Goal: Check status: Check status

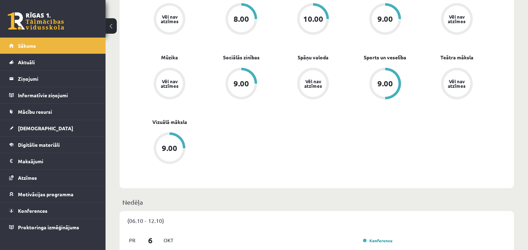
scroll to position [343, 0]
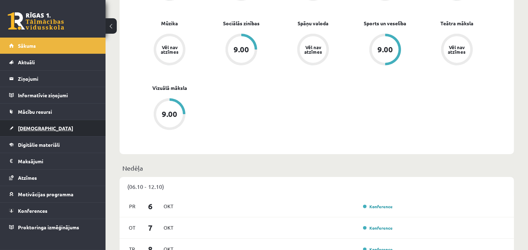
click at [43, 129] on link "[DEMOGRAPHIC_DATA]" at bounding box center [53, 128] width 88 height 16
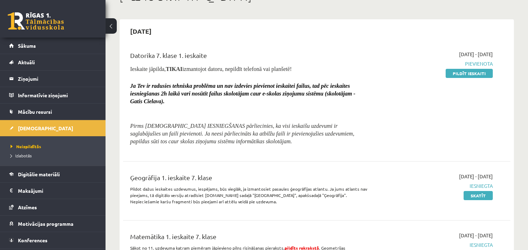
scroll to position [31, 0]
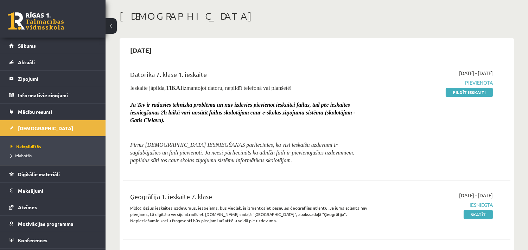
click at [233, 149] on span "Pirms ieskaites IESNIEGŠANAS pārliecinies, ka visi ieskaišu uzdevumi ir saglabā…" at bounding box center [242, 152] width 224 height 21
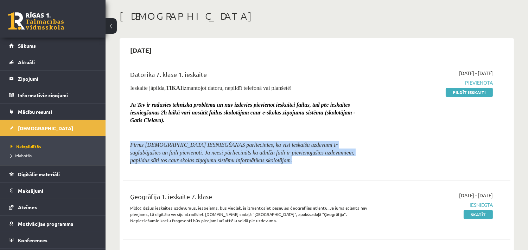
click at [233, 149] on span "Pirms ieskaites IESNIEGŠANAS pārliecinies, ka visi ieskaišu uzdevumi ir saglabā…" at bounding box center [242, 152] width 224 height 21
click at [258, 162] on p "Pirms ieskaites IESNIEGŠANAS pārliecinies, ka visi ieskaišu uzdevumi ir saglabā…" at bounding box center [249, 152] width 238 height 23
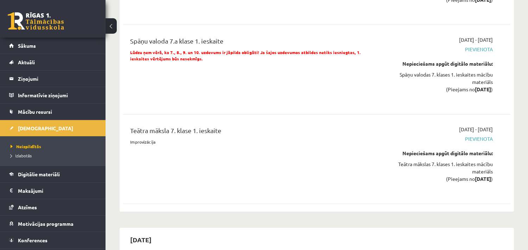
scroll to position [479, 0]
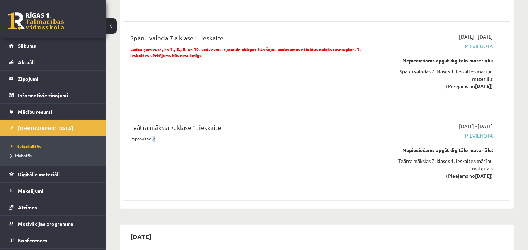
click at [153, 138] on p "Improvizācija" at bounding box center [249, 139] width 238 height 6
click at [131, 138] on p "Improvizācija" at bounding box center [249, 139] width 238 height 6
copy p "Improvizācija"
click at [166, 191] on div "Teātra māksla 7. klase 1. ieskaite Improvizācija 2025-10-16 - 2025-10-31 Pievie…" at bounding box center [316, 156] width 387 height 81
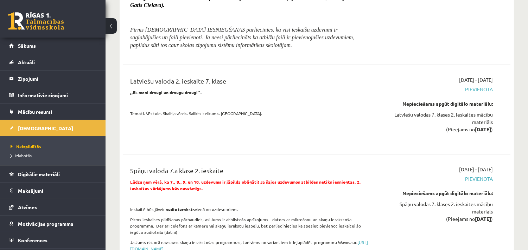
scroll to position [907, 0]
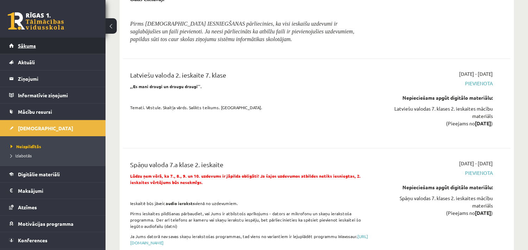
click at [63, 43] on link "Sākums" at bounding box center [53, 46] width 88 height 16
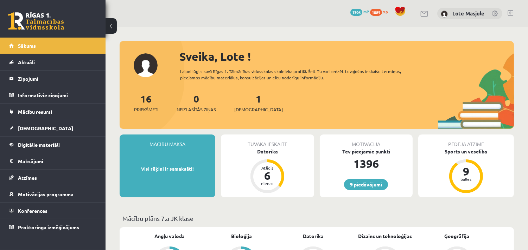
click at [509, 13] on link at bounding box center [510, 13] width 5 height 6
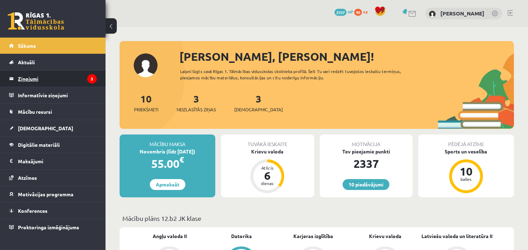
click at [69, 75] on legend "Ziņojumi 3" at bounding box center [57, 79] width 79 height 16
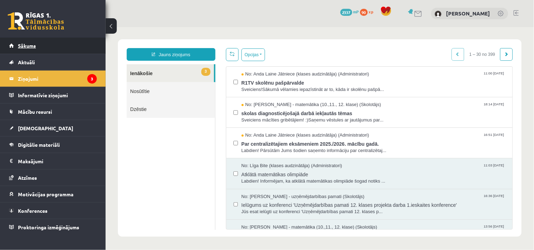
click at [39, 47] on link "Sākums" at bounding box center [53, 46] width 88 height 16
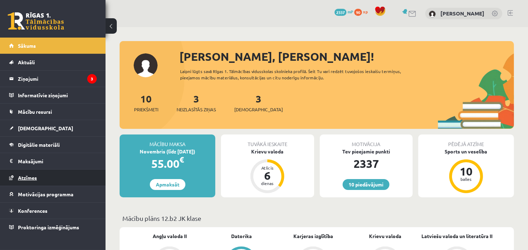
click at [79, 182] on link "Atzīmes" at bounding box center [53, 178] width 88 height 16
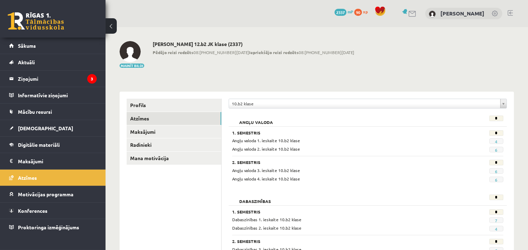
click at [497, 142] on link "4" at bounding box center [496, 142] width 2 height 6
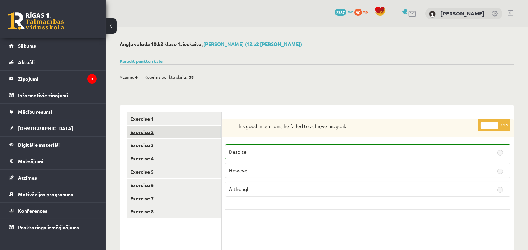
click at [142, 135] on link "Exercise 2" at bounding box center [174, 132] width 95 height 13
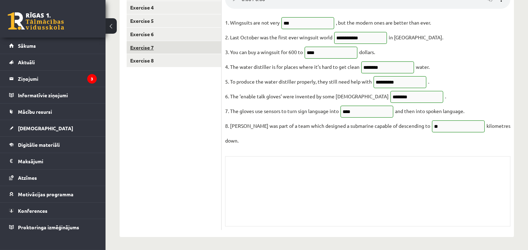
scroll to position [68, 0]
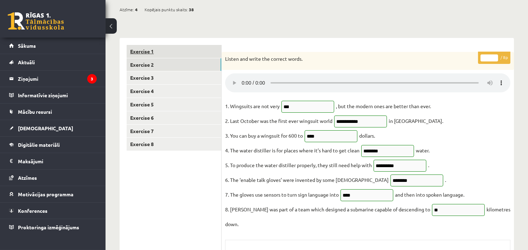
click at [159, 51] on link "Exercise 1" at bounding box center [174, 51] width 95 height 13
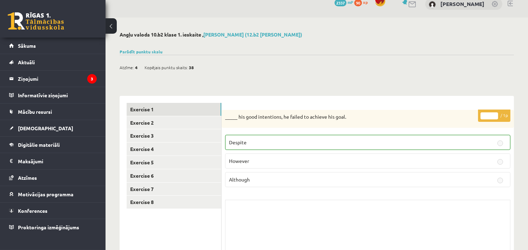
scroll to position [0, 0]
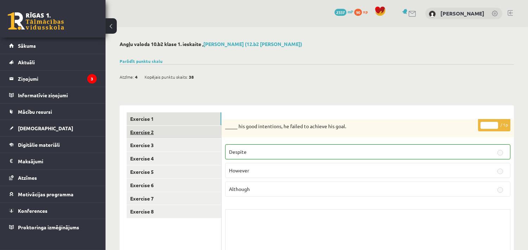
click at [188, 127] on link "Exercise 2" at bounding box center [174, 132] width 95 height 13
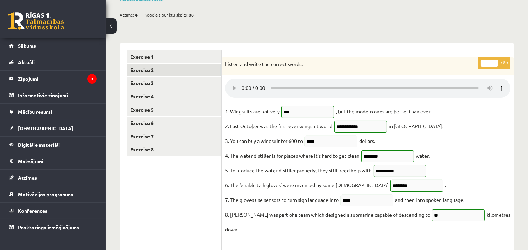
scroll to position [91, 0]
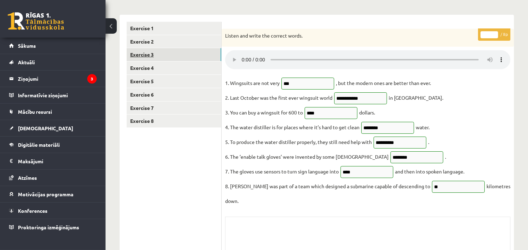
click at [146, 55] on link "Exercise 3" at bounding box center [174, 54] width 95 height 13
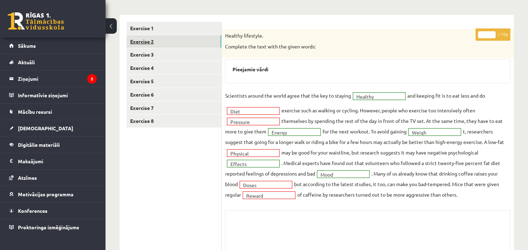
click at [159, 36] on link "Exercise 2" at bounding box center [174, 41] width 95 height 13
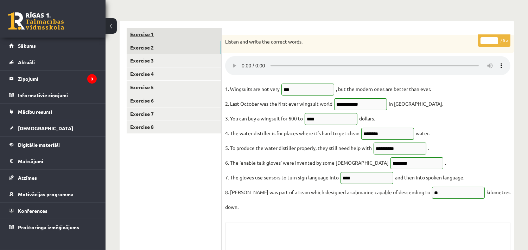
scroll to position [68, 0]
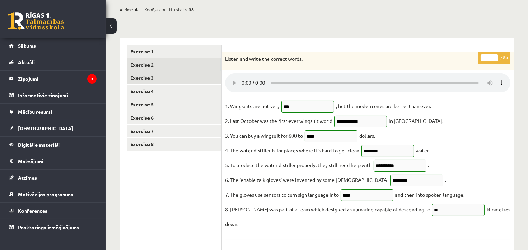
click at [154, 76] on link "Exercise 3" at bounding box center [174, 77] width 95 height 13
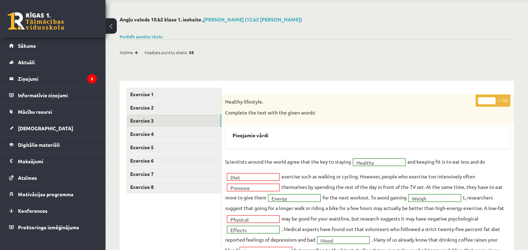
scroll to position [0, 0]
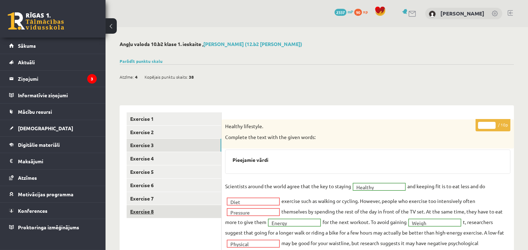
click at [176, 207] on link "Exercise 8" at bounding box center [174, 211] width 95 height 13
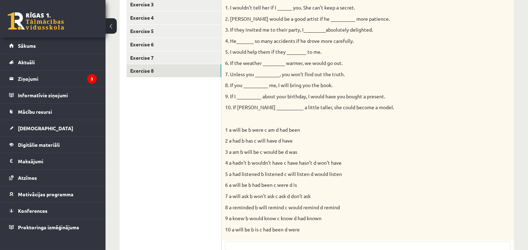
scroll to position [69, 0]
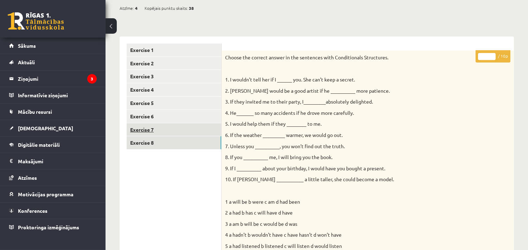
click at [136, 127] on link "Exercise 7" at bounding box center [174, 129] width 95 height 13
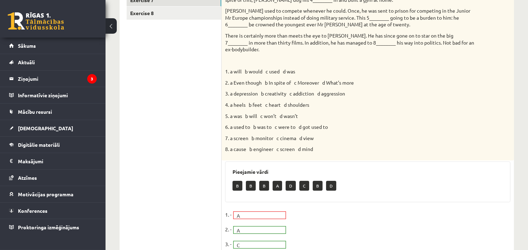
scroll to position [108, 0]
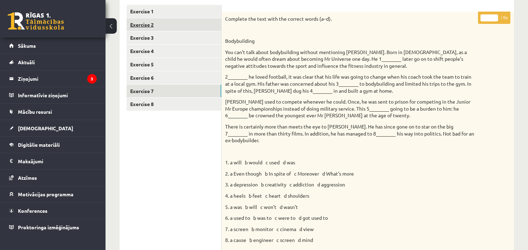
click at [175, 29] on link "Exercise 2" at bounding box center [174, 24] width 95 height 13
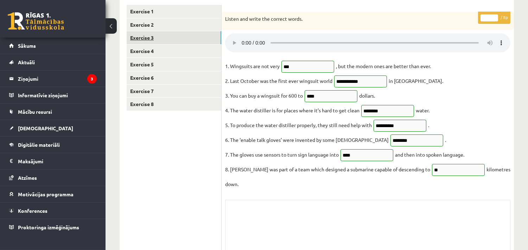
click at [179, 35] on link "Exercise 3" at bounding box center [174, 37] width 95 height 13
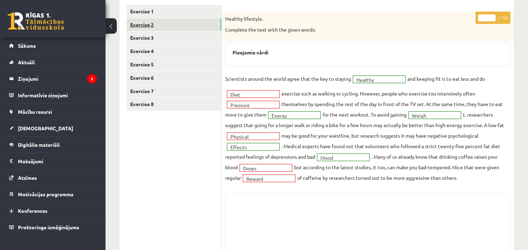
click at [177, 27] on link "Exercise 2" at bounding box center [174, 24] width 95 height 13
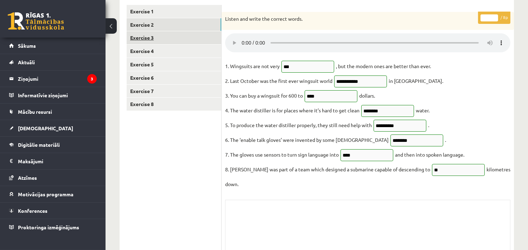
click at [170, 40] on link "Exercise 3" at bounding box center [174, 37] width 95 height 13
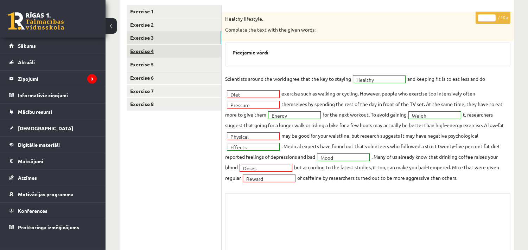
click at [173, 49] on link "Exercise 4" at bounding box center [174, 51] width 95 height 13
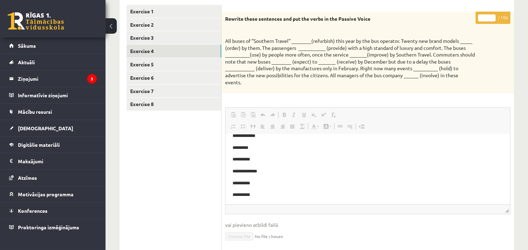
scroll to position [8, 0]
drag, startPoint x: 509, startPoint y: 160, endPoint x: 737, endPoint y: 291, distance: 263.1
drag, startPoint x: 506, startPoint y: 162, endPoint x: 743, endPoint y: 343, distance: 297.7
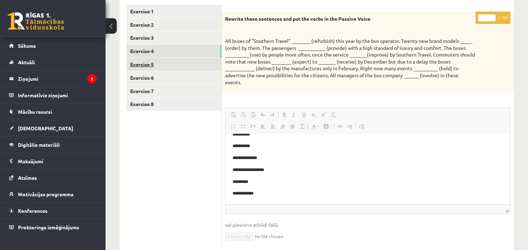
click at [153, 61] on link "Exercise 5" at bounding box center [174, 64] width 95 height 13
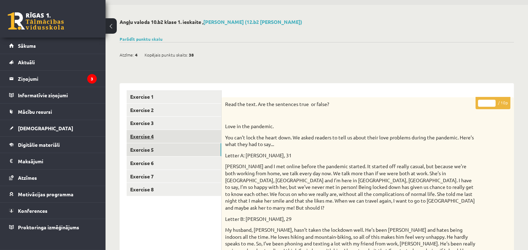
scroll to position [0, 0]
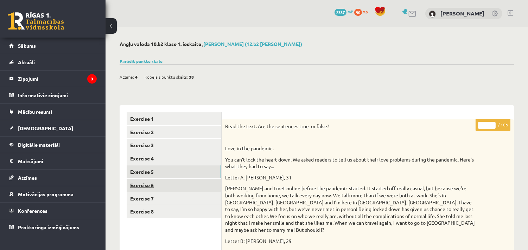
click at [161, 184] on link "Exercise 6" at bounding box center [174, 185] width 95 height 13
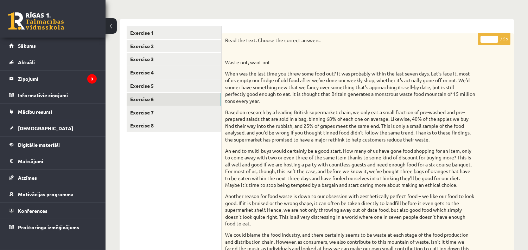
scroll to position [59, 0]
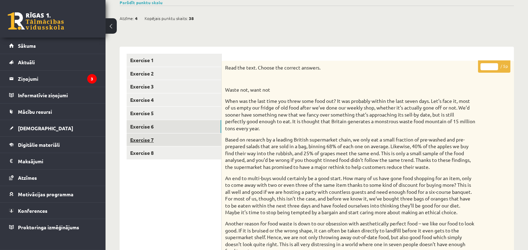
click at [135, 138] on link "Exercise 7" at bounding box center [174, 140] width 95 height 13
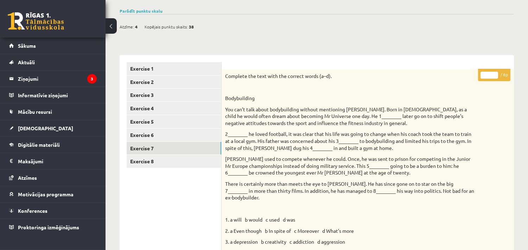
scroll to position [45, 0]
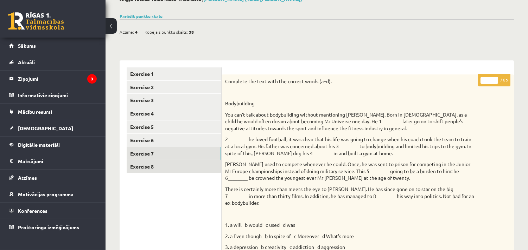
click at [174, 167] on link "Exercise 8" at bounding box center [174, 166] width 95 height 13
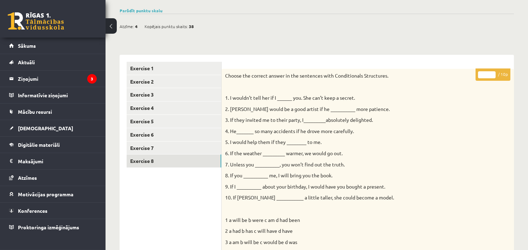
scroll to position [0, 0]
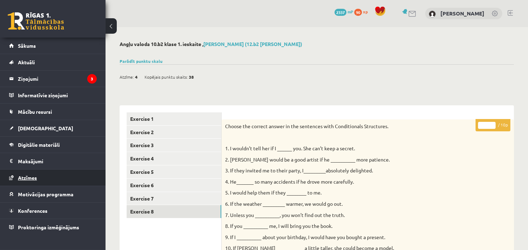
click at [31, 177] on span "Atzīmes" at bounding box center [27, 178] width 19 height 6
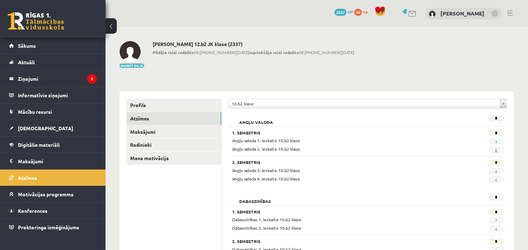
click at [496, 152] on link "6" at bounding box center [496, 150] width 2 height 6
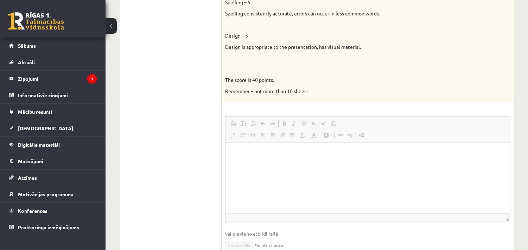
scroll to position [548, 0]
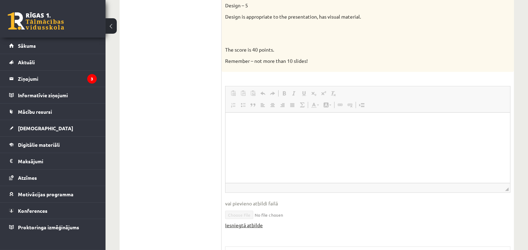
click at [243, 225] on link "Iesniegtā atbilde" at bounding box center [244, 225] width 38 height 7
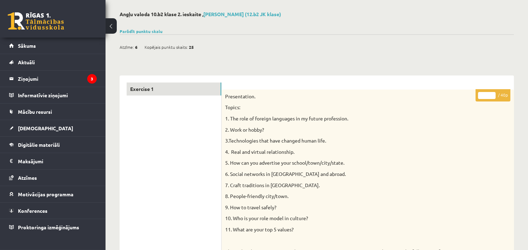
scroll to position [0, 0]
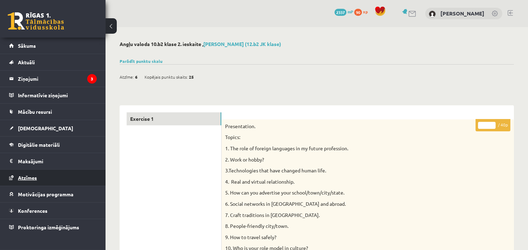
click at [56, 178] on link "Atzīmes" at bounding box center [53, 178] width 88 height 16
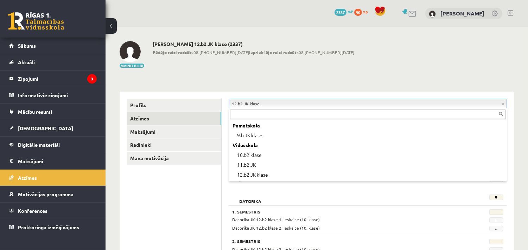
click at [279, 129] on div "Pamatskola" at bounding box center [367, 126] width 275 height 10
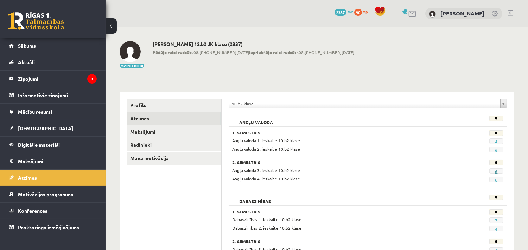
click at [495, 171] on link "6" at bounding box center [496, 172] width 2 height 6
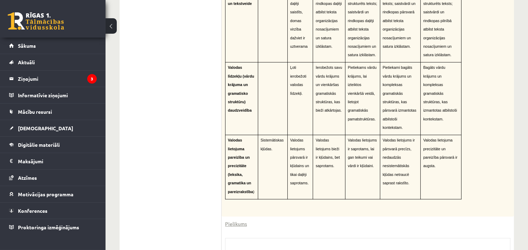
scroll to position [719, 0]
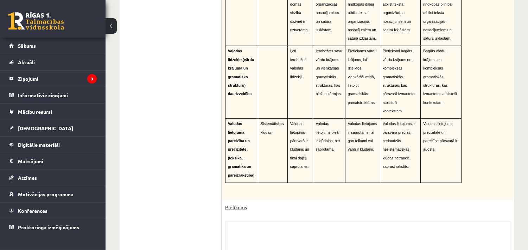
click at [230, 204] on link "Pielikums" at bounding box center [236, 207] width 22 height 7
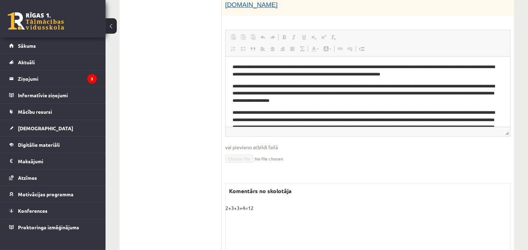
scroll to position [273, 0]
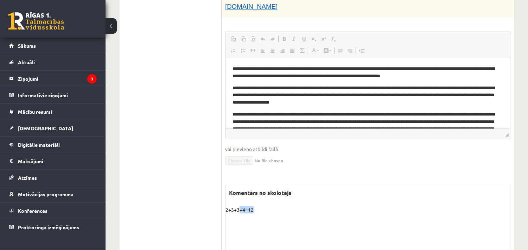
drag, startPoint x: 240, startPoint y: 212, endPoint x: 269, endPoint y: 217, distance: 29.3
click at [269, 217] on div "Komentārs no skolotāja 2+3+3+4=12 Skolotāja pielikums" at bounding box center [367, 220] width 285 height 70
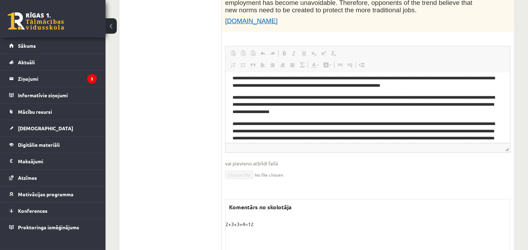
scroll to position [7, 0]
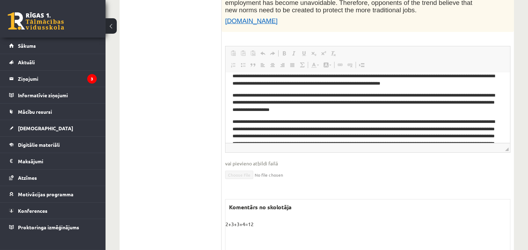
drag, startPoint x: 504, startPoint y: 95, endPoint x: 736, endPoint y: 172, distance: 244.1
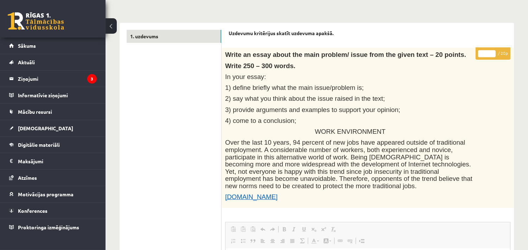
scroll to position [0, 0]
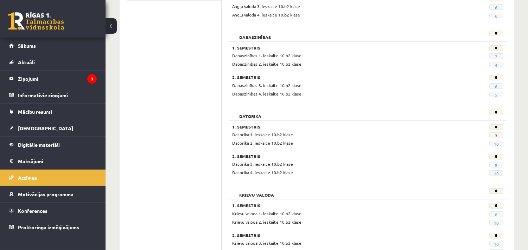
scroll to position [182, 0]
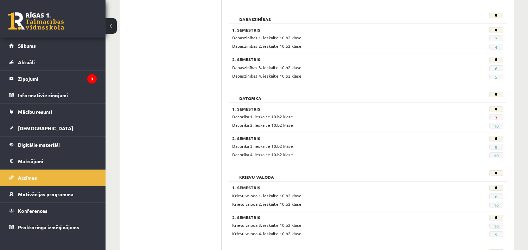
click at [496, 119] on link "3" at bounding box center [496, 118] width 2 height 6
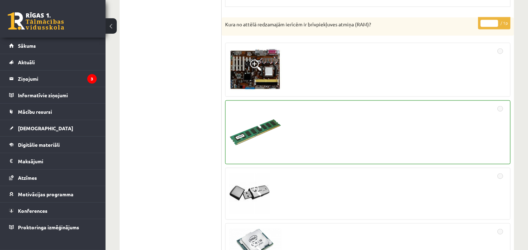
scroll to position [2371, 0]
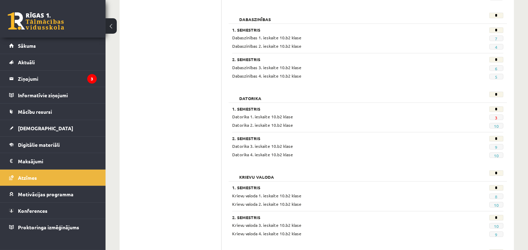
scroll to position [91, 0]
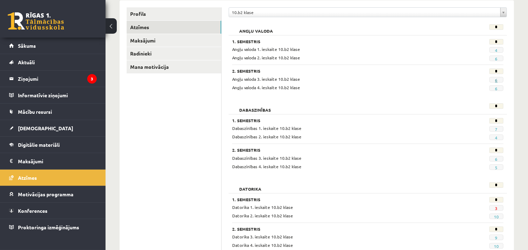
click at [497, 79] on link "6" at bounding box center [496, 80] width 2 height 6
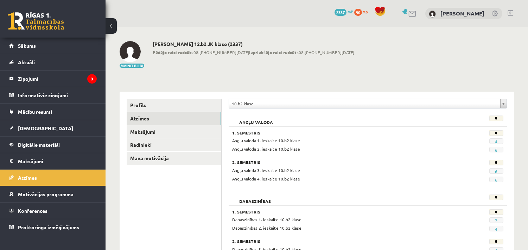
scroll to position [91, 0]
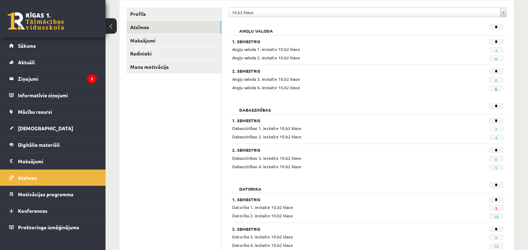
click at [495, 89] on link "6" at bounding box center [496, 89] width 2 height 6
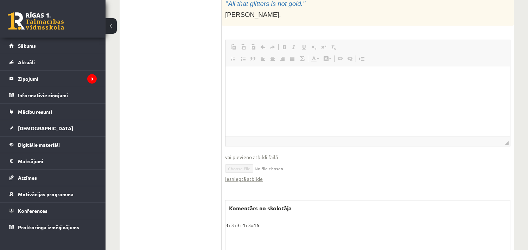
scroll to position [273, 0]
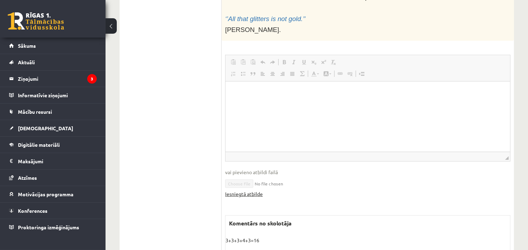
click at [244, 194] on link "Iesniegtā atbilde" at bounding box center [244, 194] width 38 height 7
click at [248, 196] on link "Iesniegtā atbilde" at bounding box center [244, 194] width 38 height 7
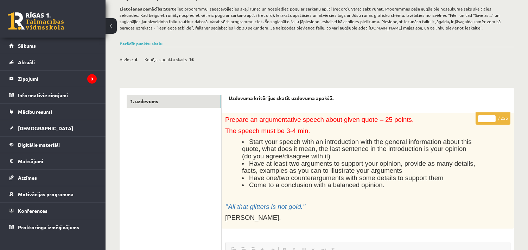
scroll to position [0, 0]
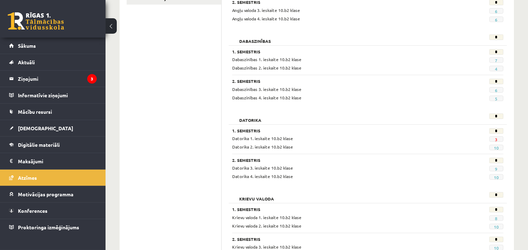
scroll to position [114, 0]
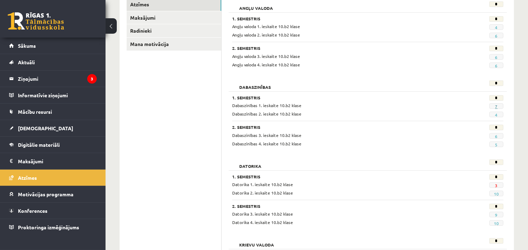
click at [495, 106] on link "7" at bounding box center [496, 107] width 2 height 6
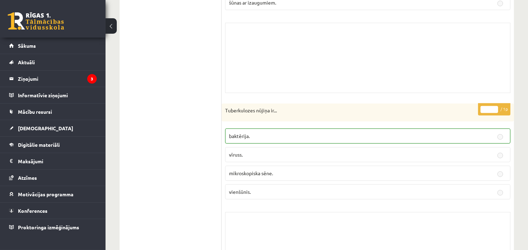
scroll to position [821, 0]
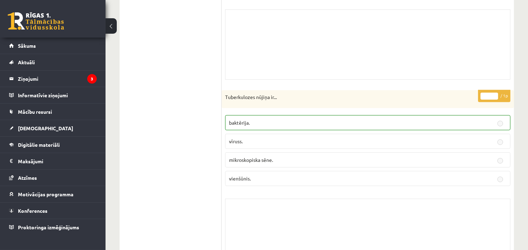
drag, startPoint x: 528, startPoint y: 68, endPoint x: 532, endPoint y: 66, distance: 4.4
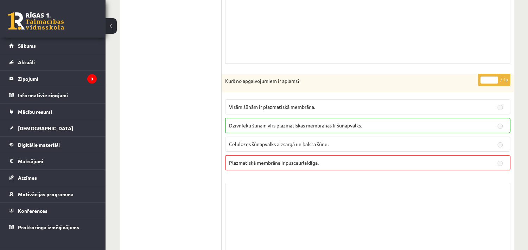
scroll to position [0, 0]
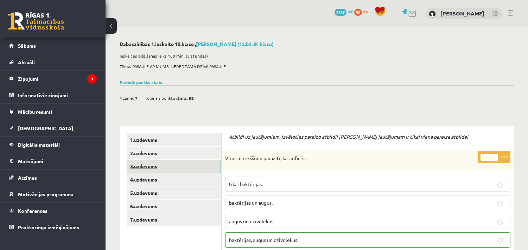
click at [145, 160] on link "3.uzdevums" at bounding box center [174, 166] width 95 height 13
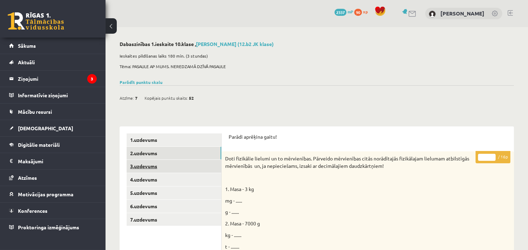
click at [139, 154] on link "2.uzdevums" at bounding box center [174, 153] width 95 height 13
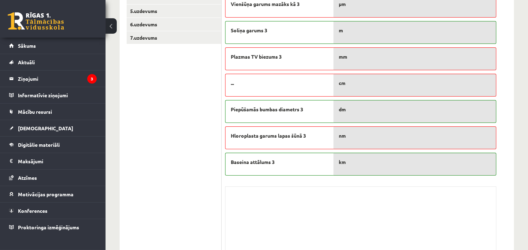
scroll to position [91, 0]
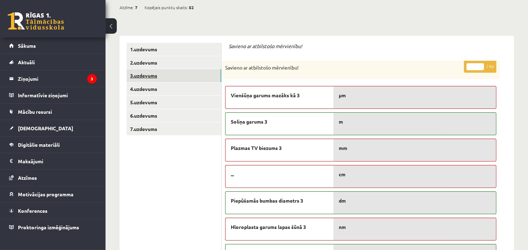
click at [153, 73] on link "3.uzdevums" at bounding box center [174, 75] width 95 height 13
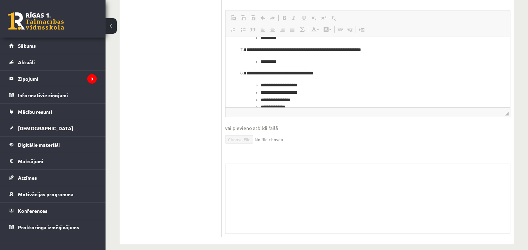
scroll to position [200, 0]
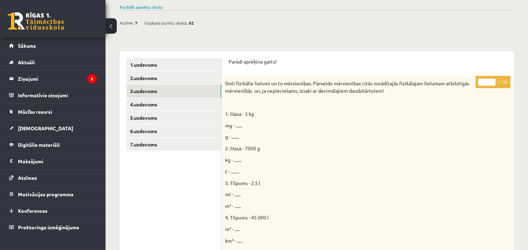
scroll to position [39, 0]
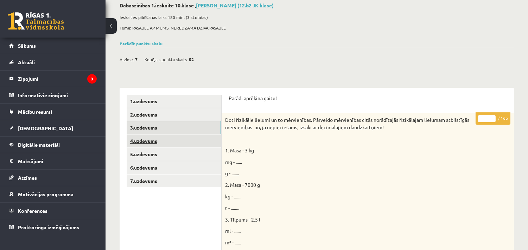
click at [173, 142] on link "4.uzdevums" at bounding box center [174, 141] width 95 height 13
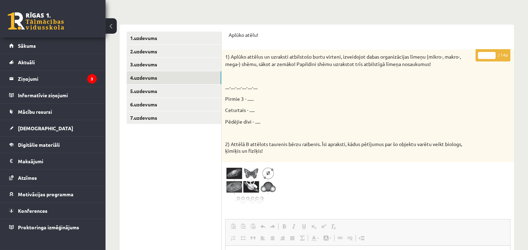
scroll to position [168, 0]
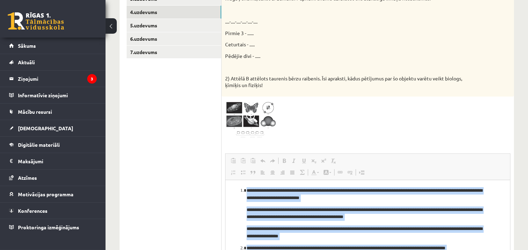
drag, startPoint x: 240, startPoint y: 183, endPoint x: 240, endPoint y: 253, distance: 70.3
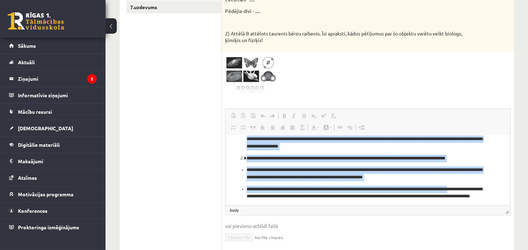
scroll to position [259, 0]
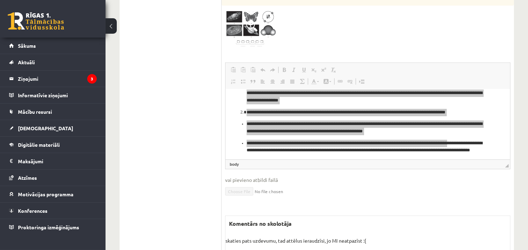
click at [184, 161] on ul "1.uzdevums 2.uzdevums 3.uzdevums 4.uzdevums 5.uzdevums 6.uzdevums 7.uzdevums" at bounding box center [174, 82] width 95 height 415
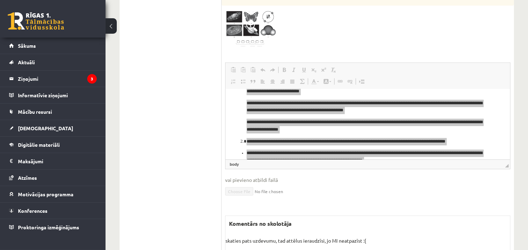
scroll to position [0, 0]
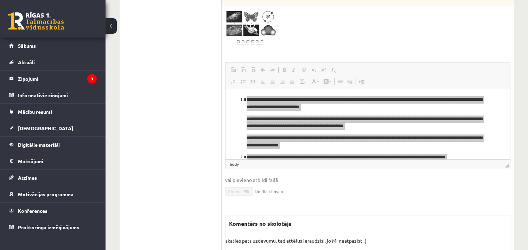
click at [181, 139] on ul "1.uzdevums 2.uzdevums 3.uzdevums 4.uzdevums 5.uzdevums 6.uzdevums 7.uzdevums" at bounding box center [174, 82] width 95 height 415
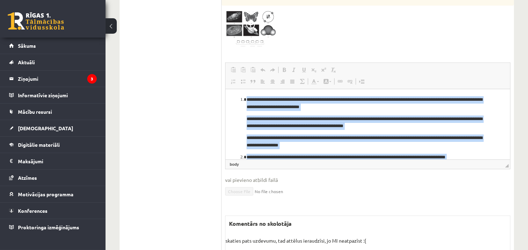
click at [228, 136] on html "**********" at bounding box center [367, 170] width 285 height 163
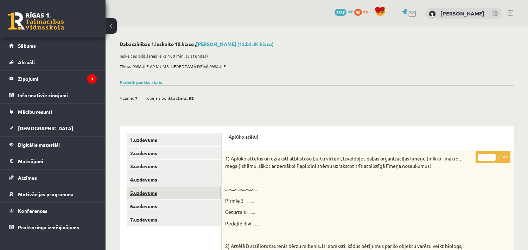
click at [177, 187] on link "5.uzdevums" at bounding box center [174, 193] width 95 height 13
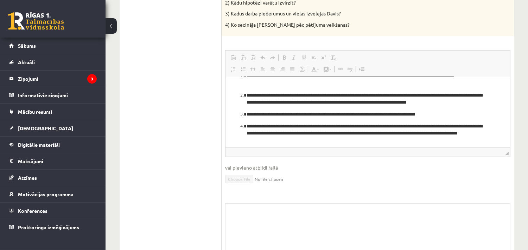
scroll to position [8, 0]
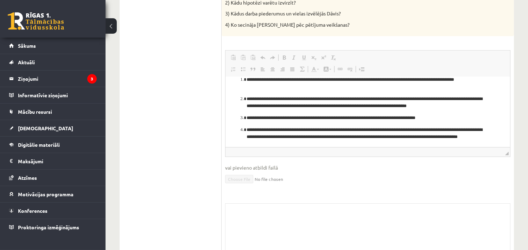
drag, startPoint x: 506, startPoint y: 95, endPoint x: 753, endPoint y: 177, distance: 260.4
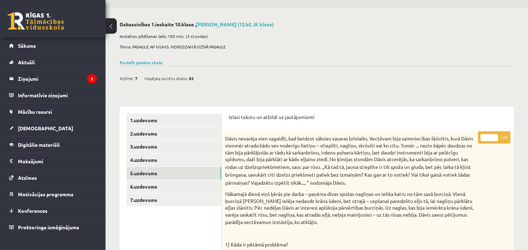
scroll to position [0, 0]
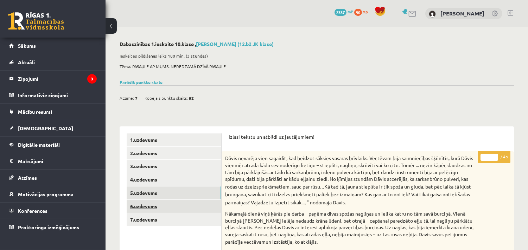
click at [184, 209] on link "6.uzdevums" at bounding box center [174, 206] width 95 height 13
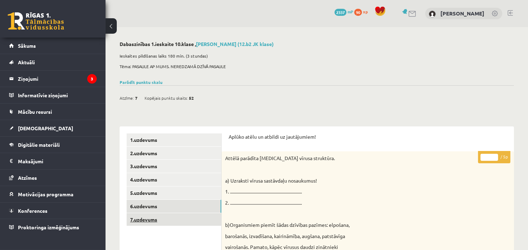
click at [177, 218] on link "7.uzdevums" at bounding box center [174, 219] width 95 height 13
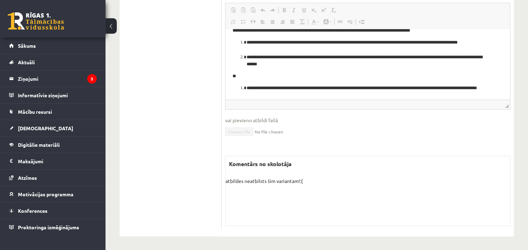
scroll to position [69, 0]
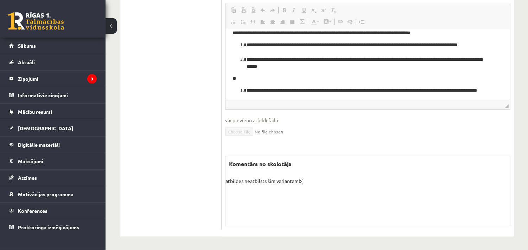
drag, startPoint x: 506, startPoint y: 77, endPoint x: 751, endPoint y: 101, distance: 245.3
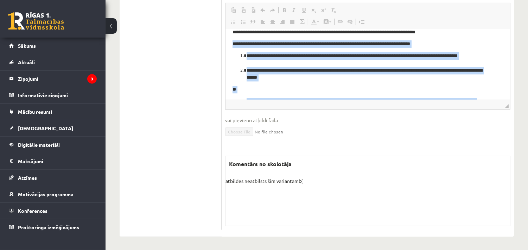
scroll to position [92, 0]
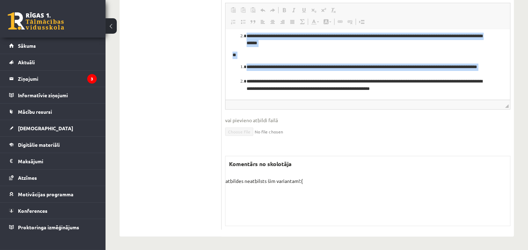
drag, startPoint x: 232, startPoint y: 30, endPoint x: 440, endPoint y: 114, distance: 224.3
click at [225, 85] on html "**********" at bounding box center [367, 18] width 285 height 163
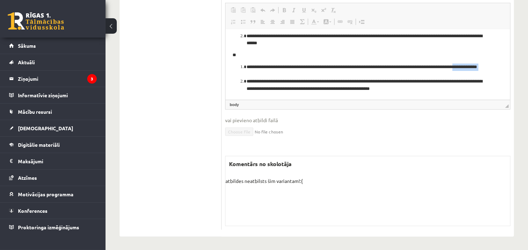
click at [241, 73] on ol "**********" at bounding box center [367, 77] width 270 height 29
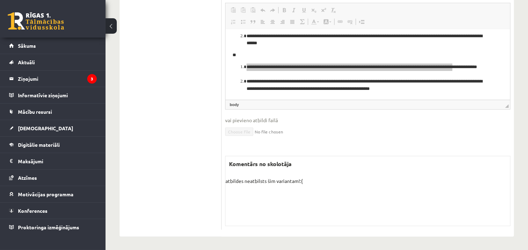
click at [392, 119] on span "vai pievieno atbildi failā" at bounding box center [367, 120] width 285 height 7
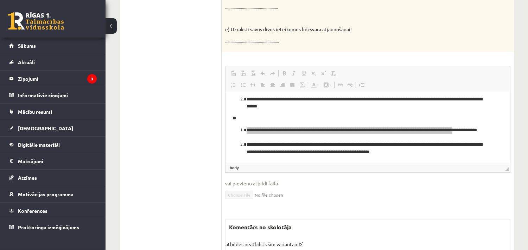
scroll to position [297, 0]
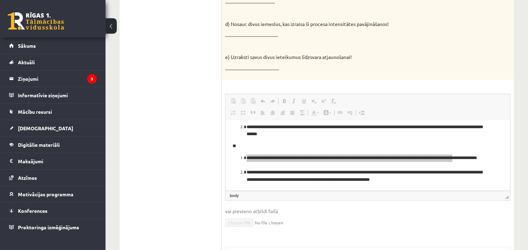
click at [188, 83] on ul "1.uzdevums 2.uzdevums 3.uzdevums 4.uzdevums 5.uzdevums 6.uzdevums 7.uzdevums" at bounding box center [174, 78] width 95 height 485
click at [258, 97] on link "Atcelt Klaviatūras saīsne vadīšanas taustiņš+Z" at bounding box center [263, 101] width 10 height 9
click at [270, 79] on div "* / 7p Reakciju vienādojumos attēlota organisko vielu sintēze un organisko viel…" at bounding box center [368, 87] width 292 height 466
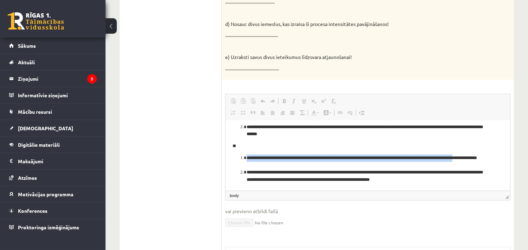
click at [286, 167] on li "**********" at bounding box center [364, 161] width 236 height 15
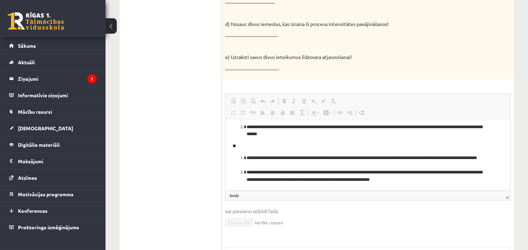
click at [283, 158] on li "**********" at bounding box center [364, 161] width 236 height 15
click at [287, 145] on p "**" at bounding box center [364, 145] width 264 height 7
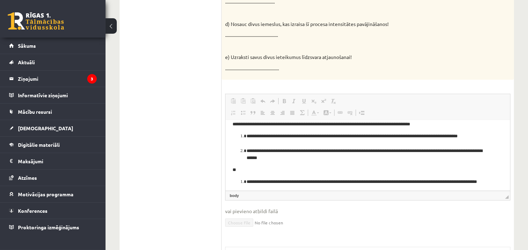
scroll to position [65, 0]
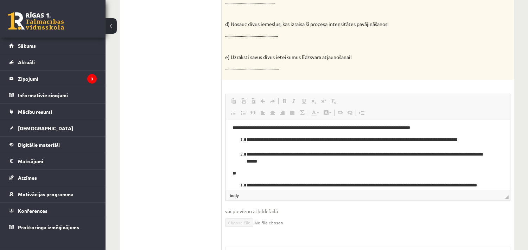
drag, startPoint x: 508, startPoint y: 149, endPoint x: 754, endPoint y: 284, distance: 280.5
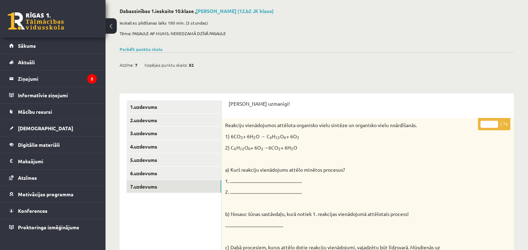
scroll to position [0, 0]
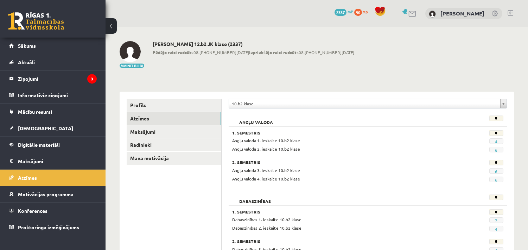
scroll to position [111, 0]
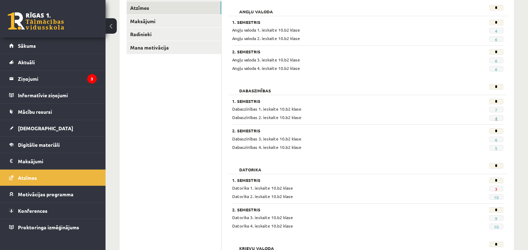
click at [496, 117] on link "4" at bounding box center [496, 119] width 2 height 6
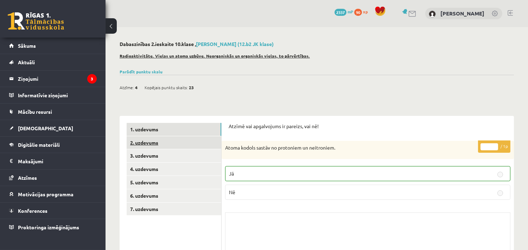
click at [159, 148] on link "2. uzdevums" at bounding box center [174, 142] width 95 height 13
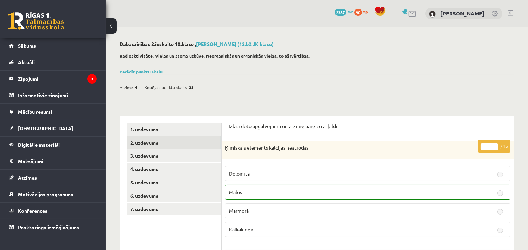
click at [152, 147] on link "2. uzdevums" at bounding box center [174, 142] width 95 height 13
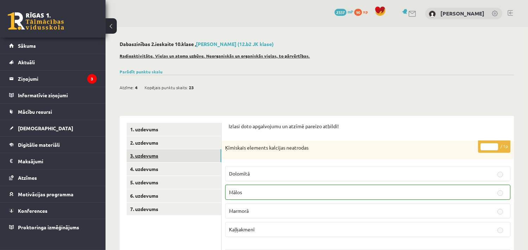
click at [157, 157] on link "3. uzdevums" at bounding box center [174, 155] width 95 height 13
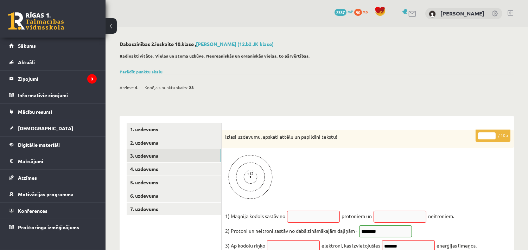
scroll to position [91, 0]
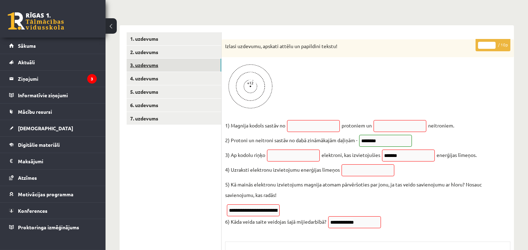
click at [151, 71] on link "3. uzdevums" at bounding box center [174, 65] width 95 height 13
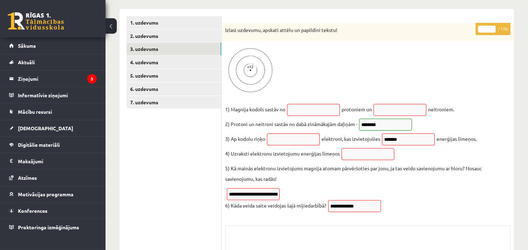
scroll to position [90, 0]
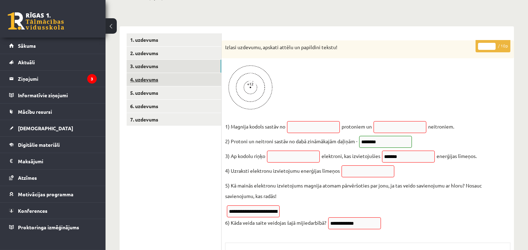
click at [164, 79] on link "4. uzdevums" at bounding box center [174, 79] width 95 height 13
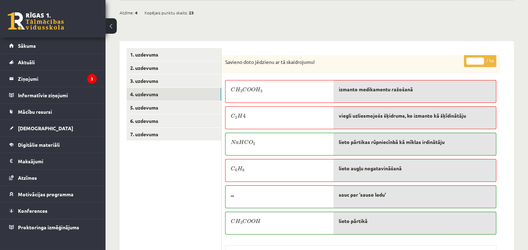
scroll to position [91, 0]
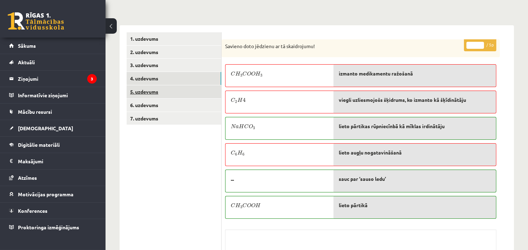
click at [160, 96] on link "5. uzdevums" at bounding box center [174, 91] width 95 height 13
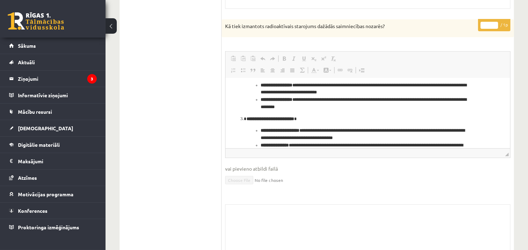
scroll to position [56, 0]
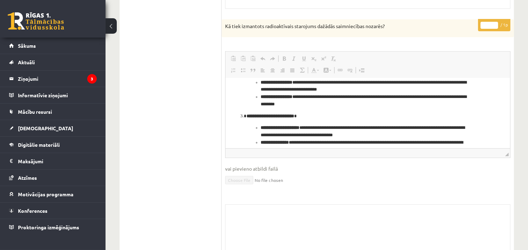
drag, startPoint x: 507, startPoint y: 124, endPoint x: 735, endPoint y: 198, distance: 239.8
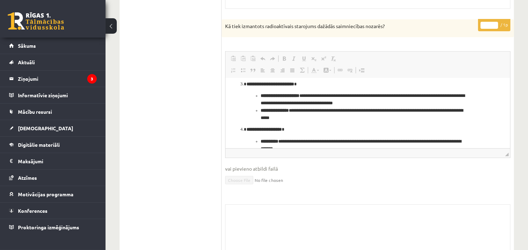
scroll to position [92, 0]
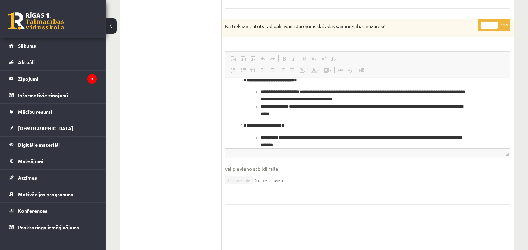
drag, startPoint x: 507, startPoint y: 116, endPoint x: 741, endPoint y: 205, distance: 250.8
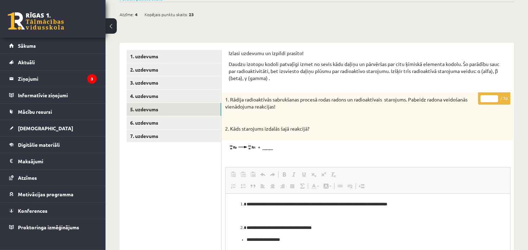
scroll to position [91, 0]
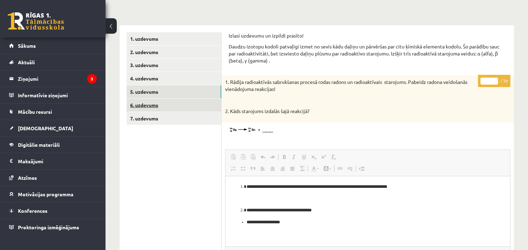
click at [161, 103] on link "6. uzdevums" at bounding box center [174, 105] width 95 height 13
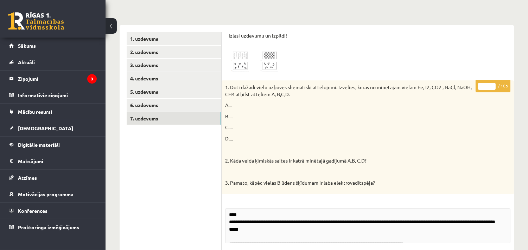
click at [162, 120] on link "7. uzdevums" at bounding box center [174, 118] width 95 height 13
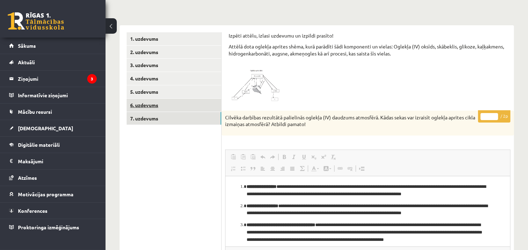
scroll to position [0, 0]
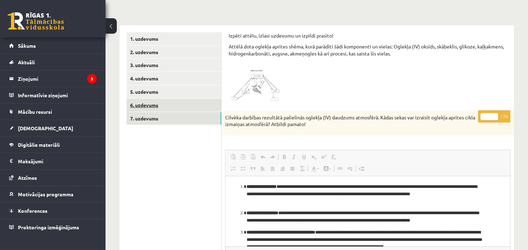
click at [157, 105] on link "6. uzdevums" at bounding box center [174, 105] width 95 height 13
